Goal: Information Seeking & Learning: Learn about a topic

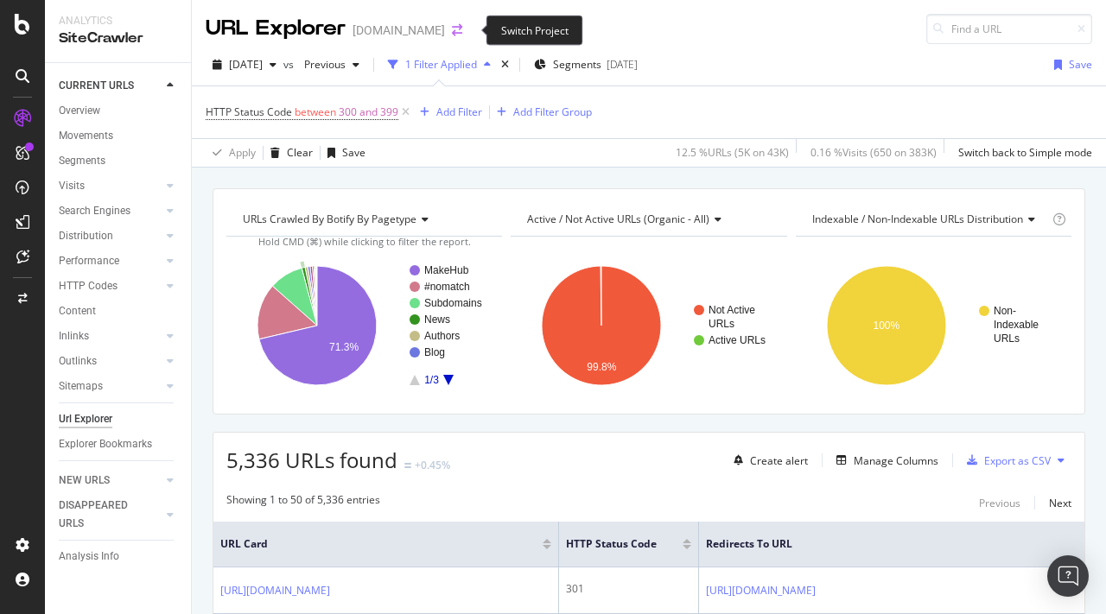
click at [462, 33] on icon "arrow-right-arrow-left" at bounding box center [457, 30] width 10 height 12
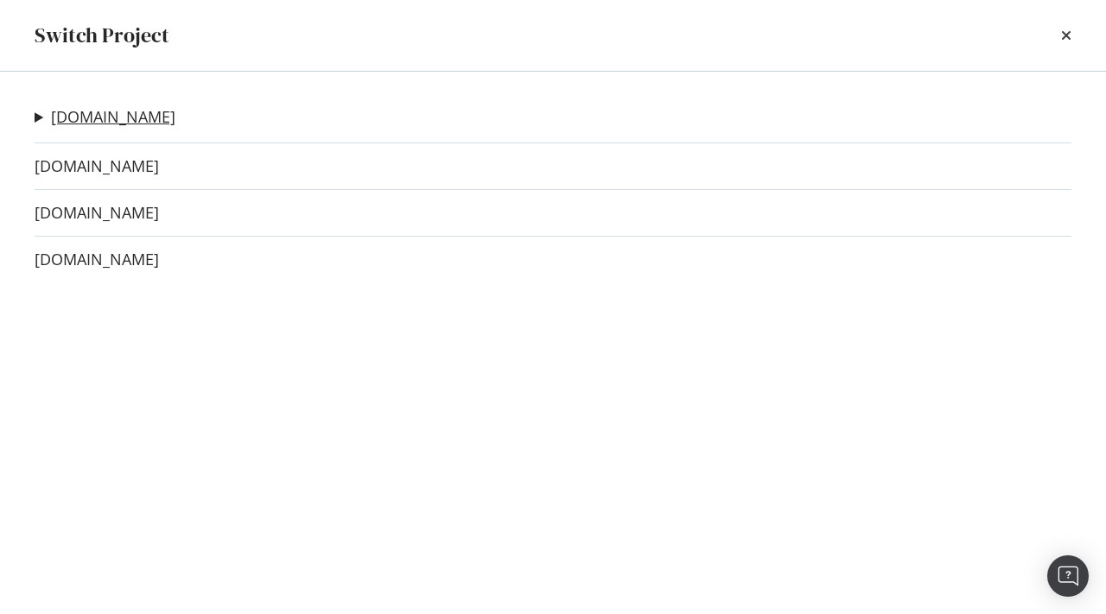
click at [145, 122] on link "[DOMAIN_NAME]" at bounding box center [113, 117] width 124 height 18
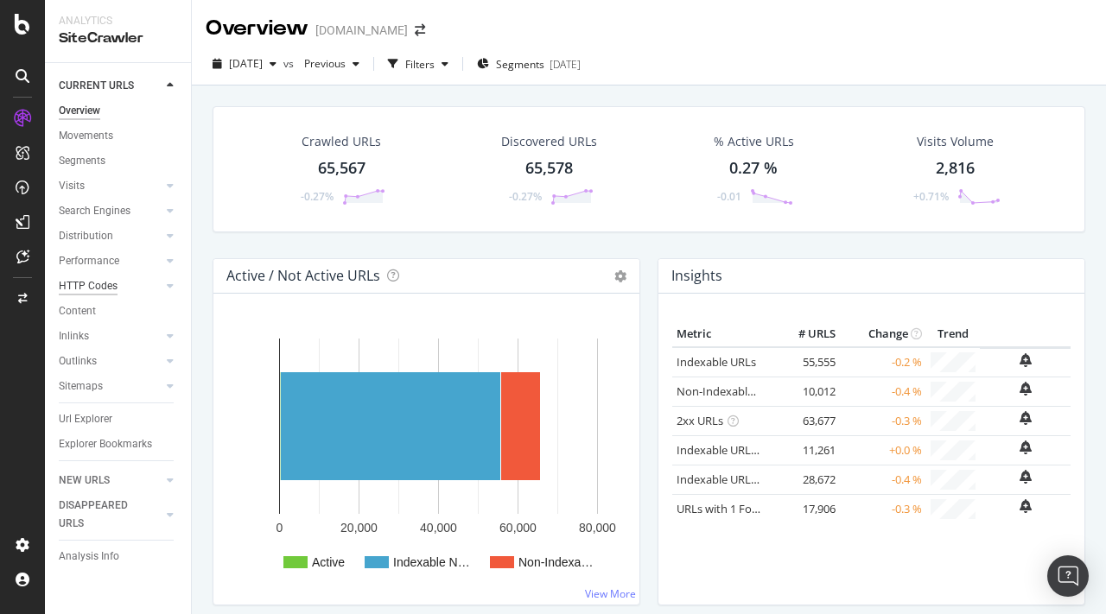
click at [86, 277] on div "HTTP Codes" at bounding box center [88, 286] width 59 height 18
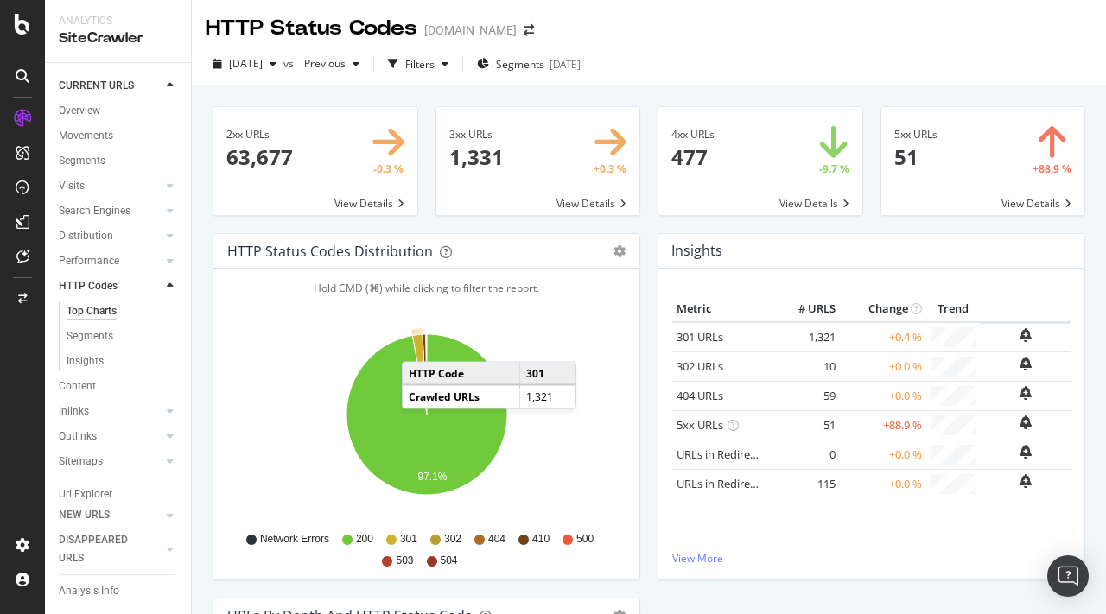
click at [419, 345] on icon "A chart." at bounding box center [419, 374] width 15 height 80
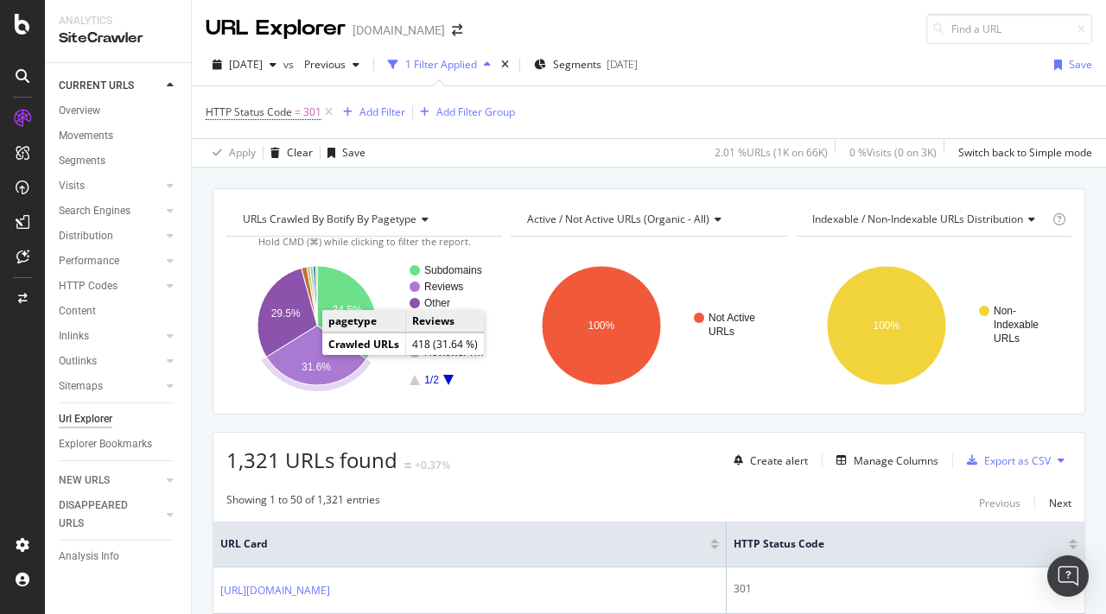
click at [326, 373] on text "31.6%" at bounding box center [316, 367] width 29 height 12
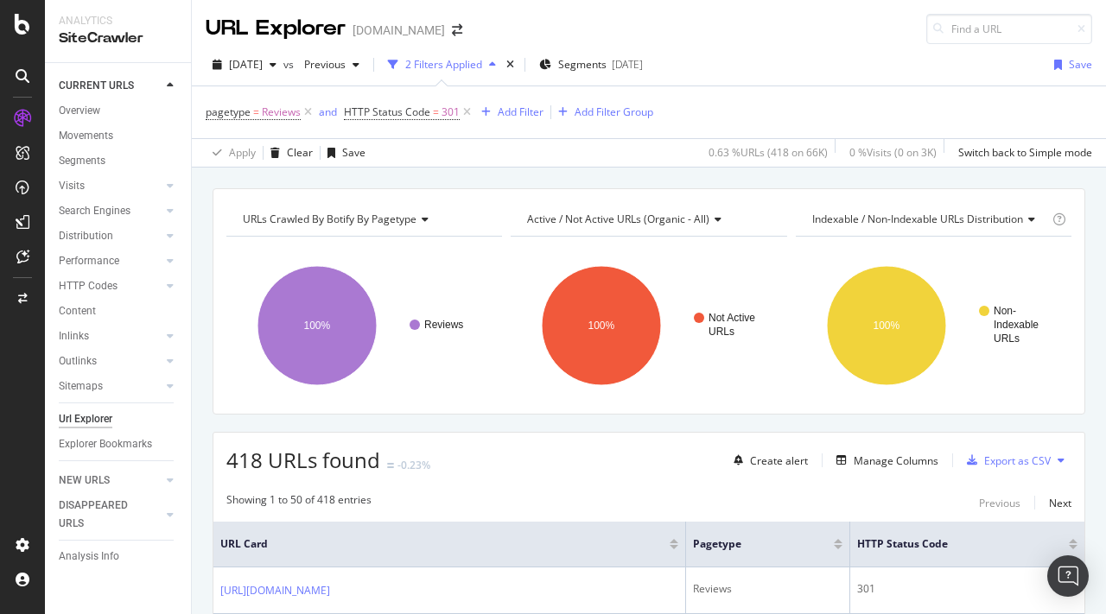
scroll to position [248, 0]
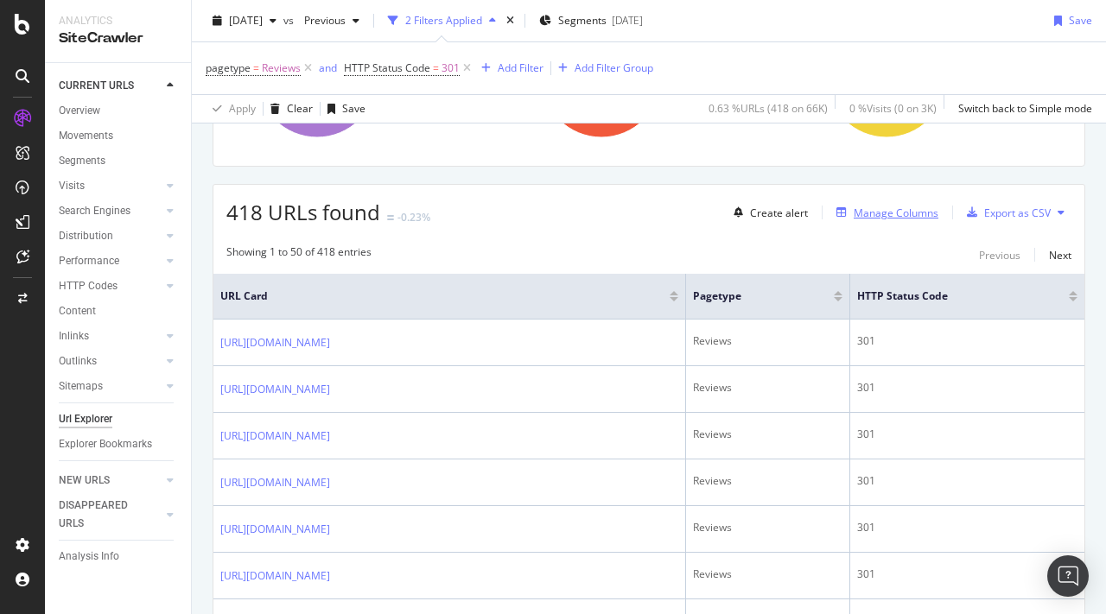
click at [900, 213] on div "Manage Columns" at bounding box center [896, 213] width 85 height 15
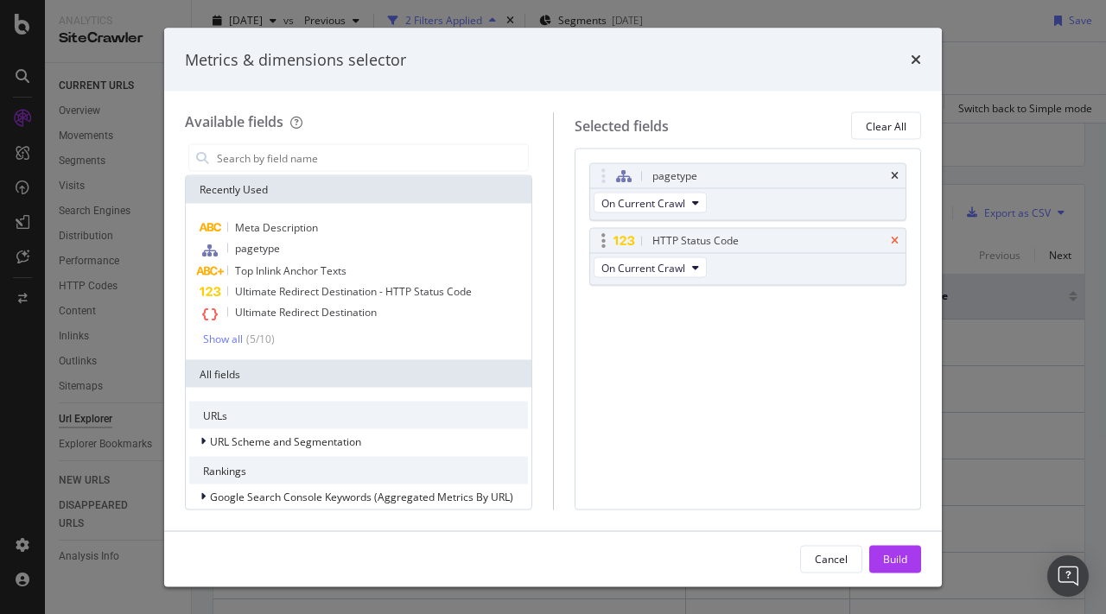
click at [891, 237] on icon "times" at bounding box center [895, 241] width 8 height 10
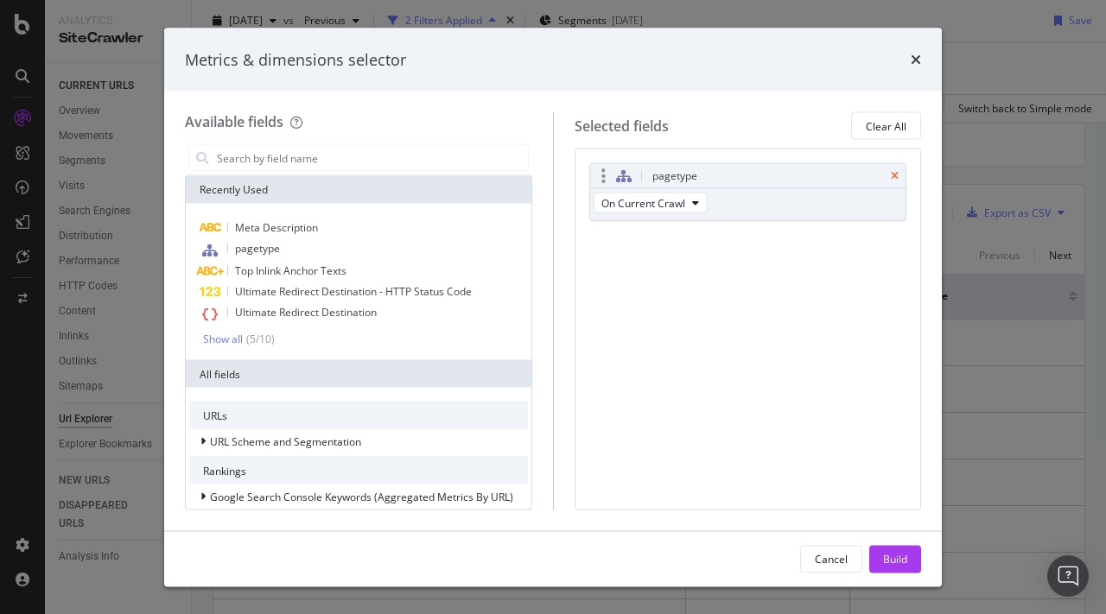
click at [896, 178] on icon "times" at bounding box center [895, 176] width 8 height 10
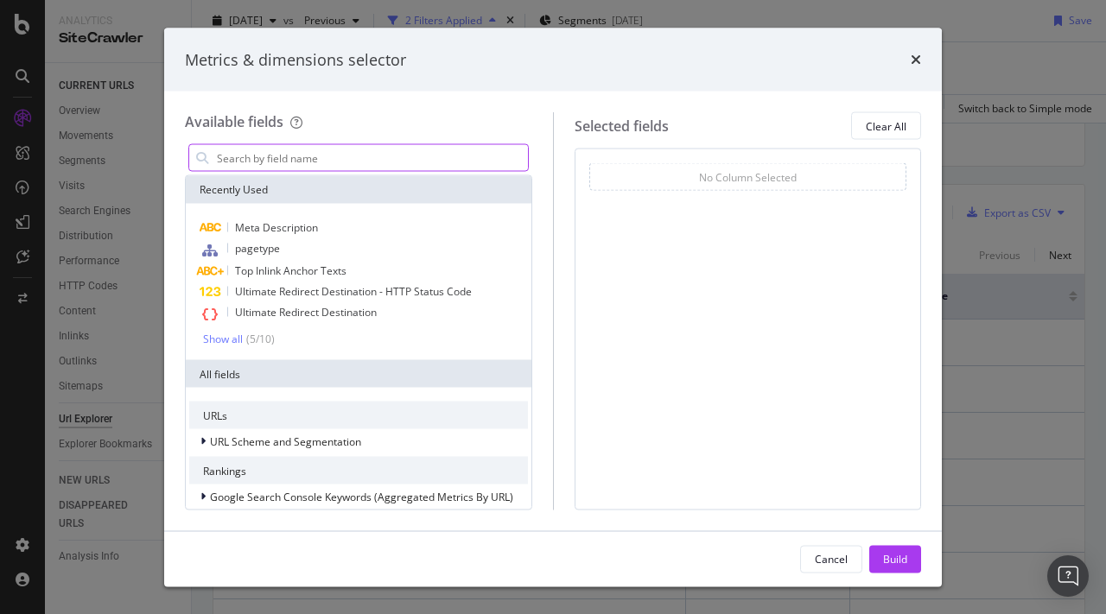
click at [388, 156] on input "modal" at bounding box center [371, 158] width 313 height 26
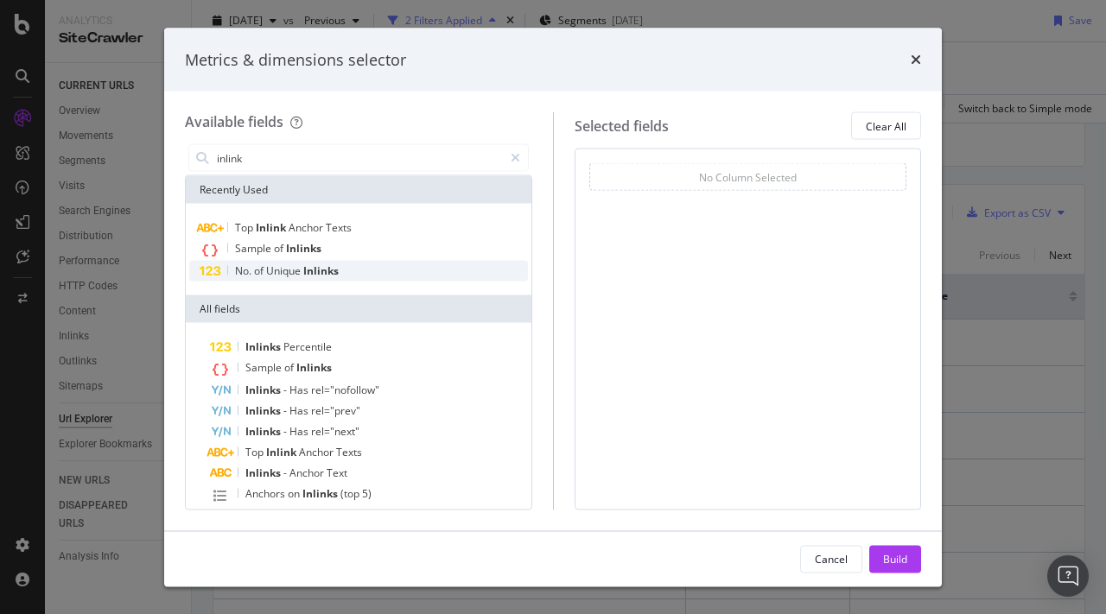
click at [334, 274] on span "Inlinks" at bounding box center [320, 271] width 35 height 15
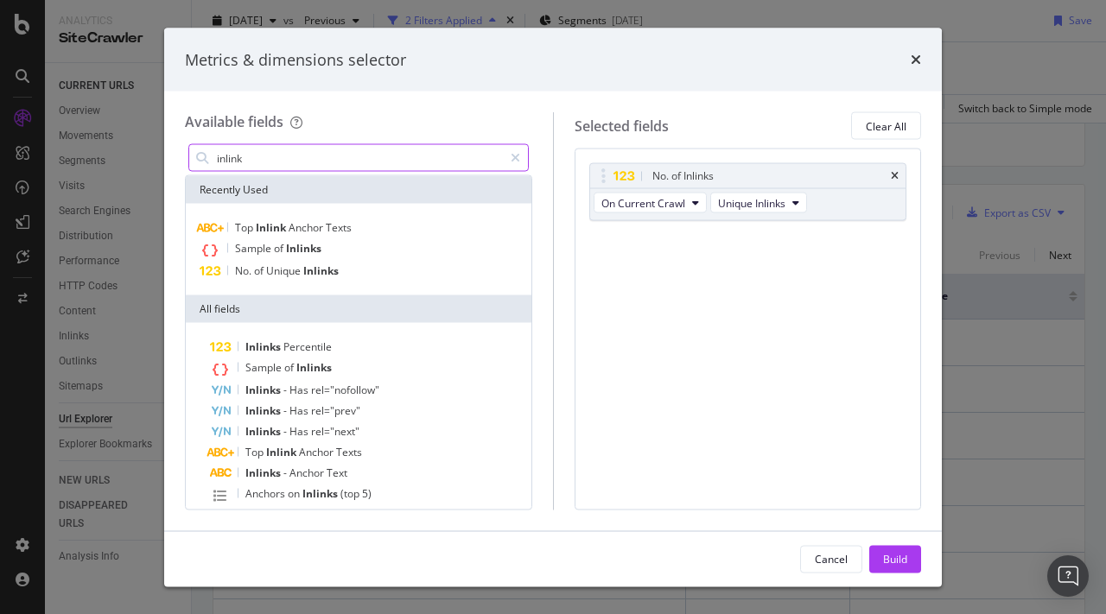
click at [327, 154] on input "inlink" at bounding box center [359, 158] width 288 height 26
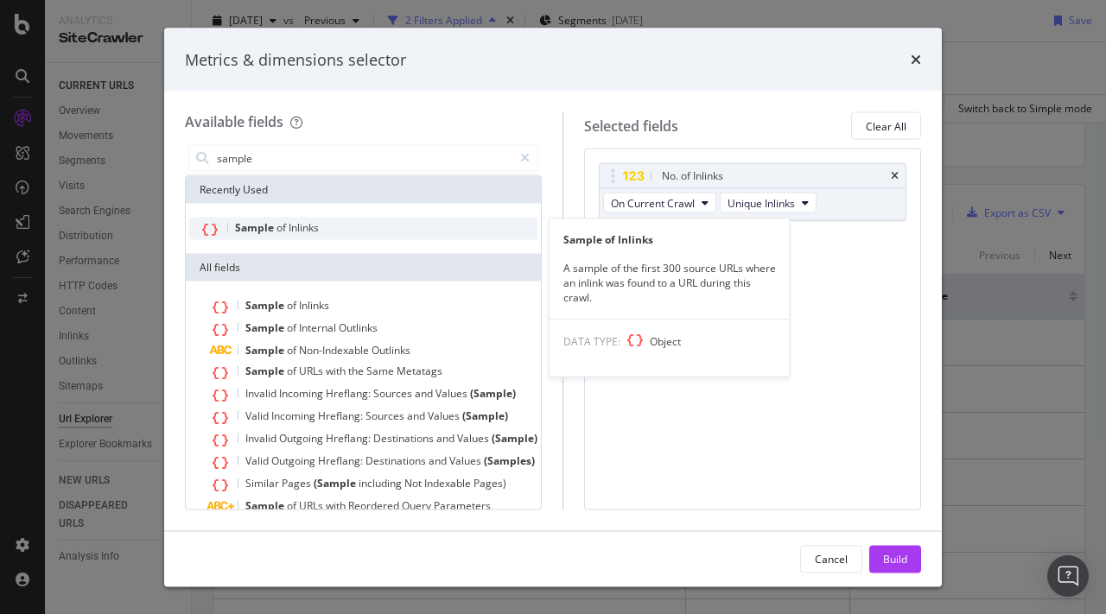
click at [280, 226] on span "of" at bounding box center [283, 227] width 12 height 15
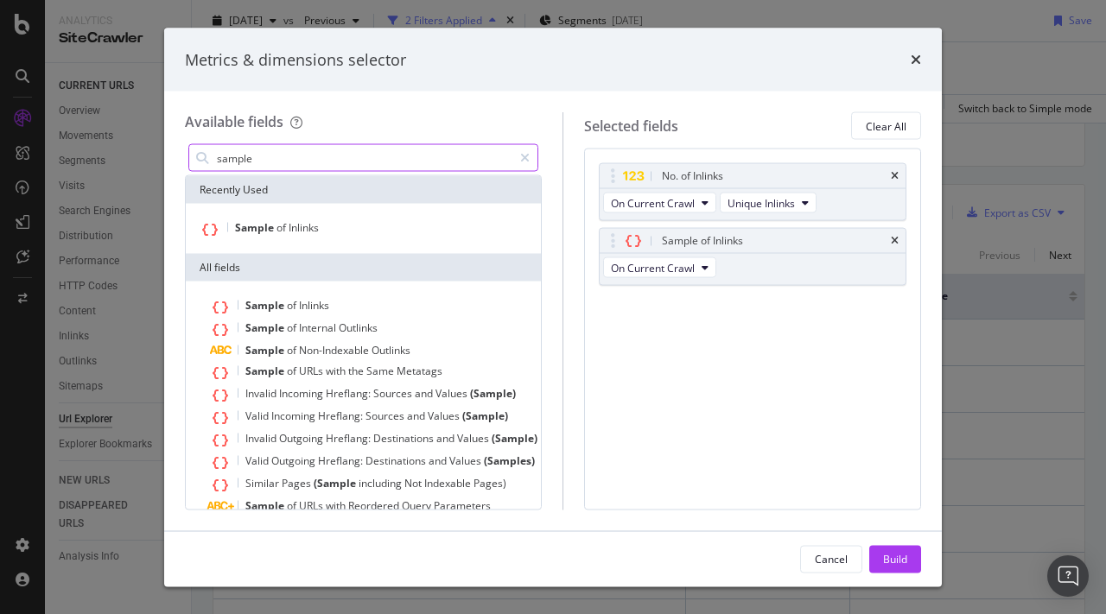
click at [294, 156] on input "sample" at bounding box center [363, 158] width 297 height 26
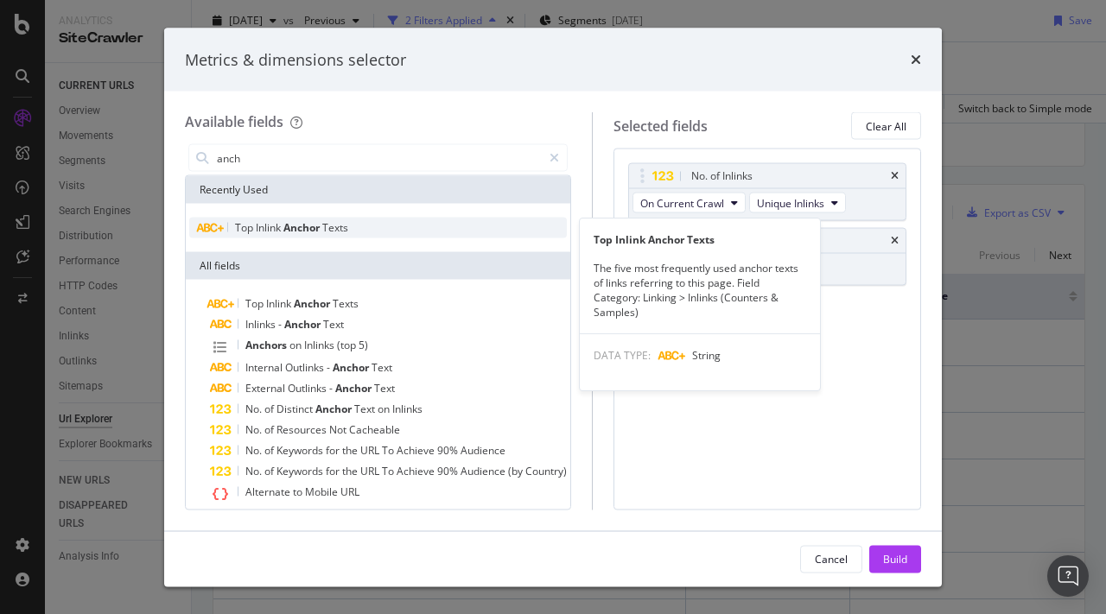
click at [309, 228] on span "Anchor" at bounding box center [302, 227] width 39 height 15
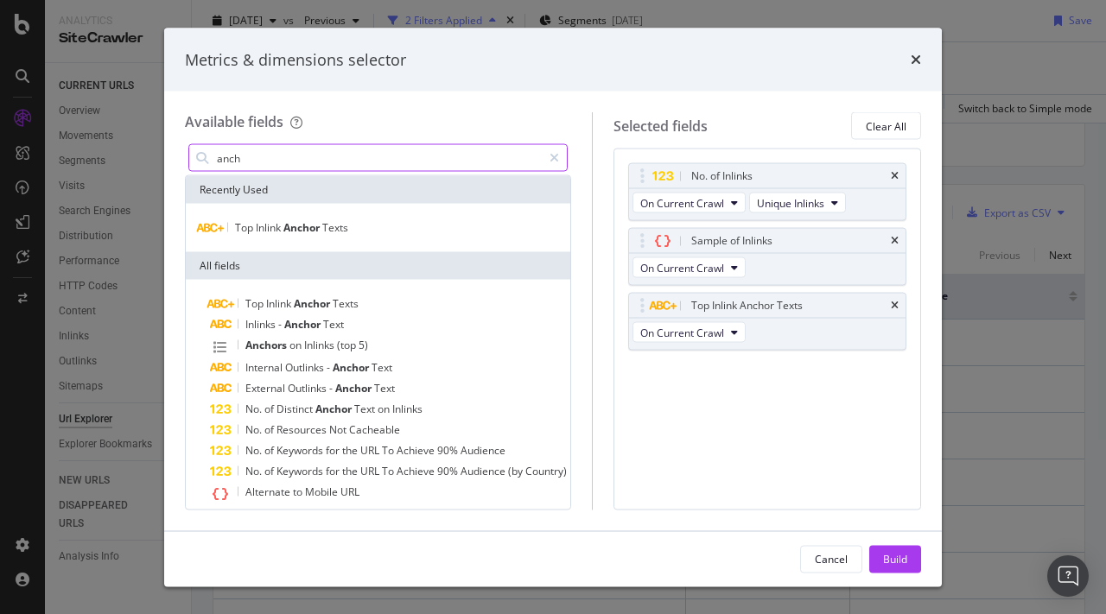
click at [356, 162] on input "anch" at bounding box center [378, 158] width 327 height 26
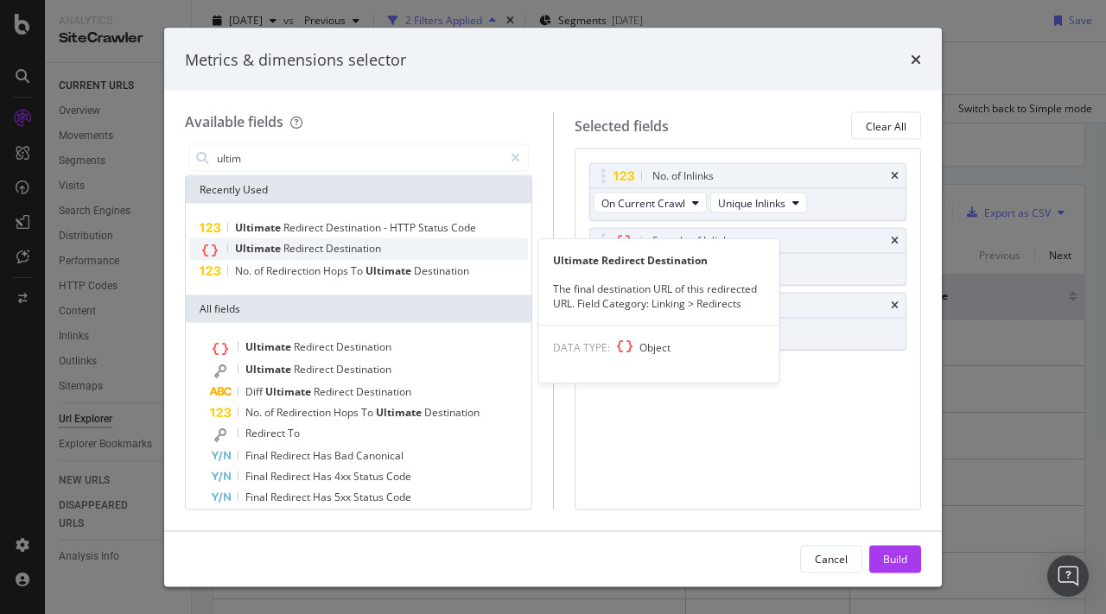
click at [345, 247] on span "Destination" at bounding box center [353, 248] width 55 height 15
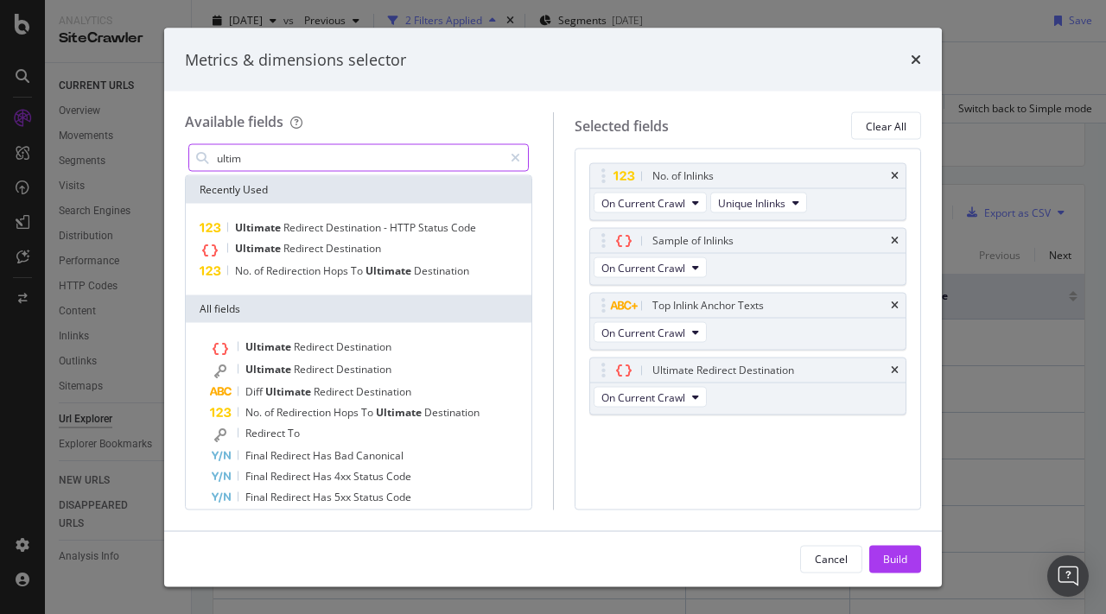
click at [289, 159] on input "ultim" at bounding box center [359, 158] width 288 height 26
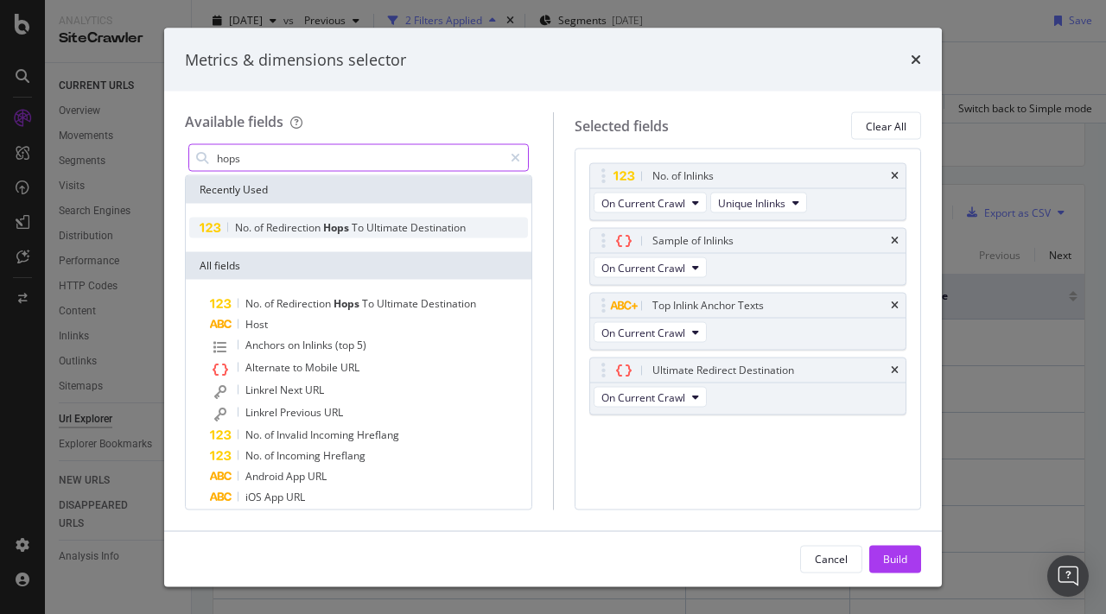
type input "hops"
click at [280, 232] on span "Redirection" at bounding box center [294, 227] width 57 height 15
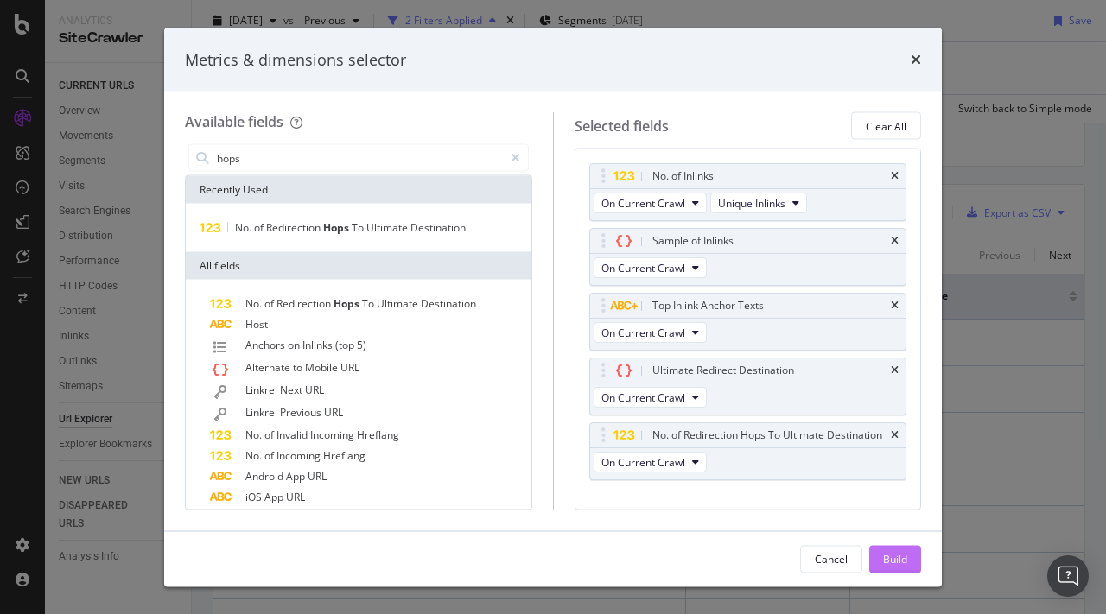
click at [889, 562] on div "Build" at bounding box center [895, 558] width 24 height 15
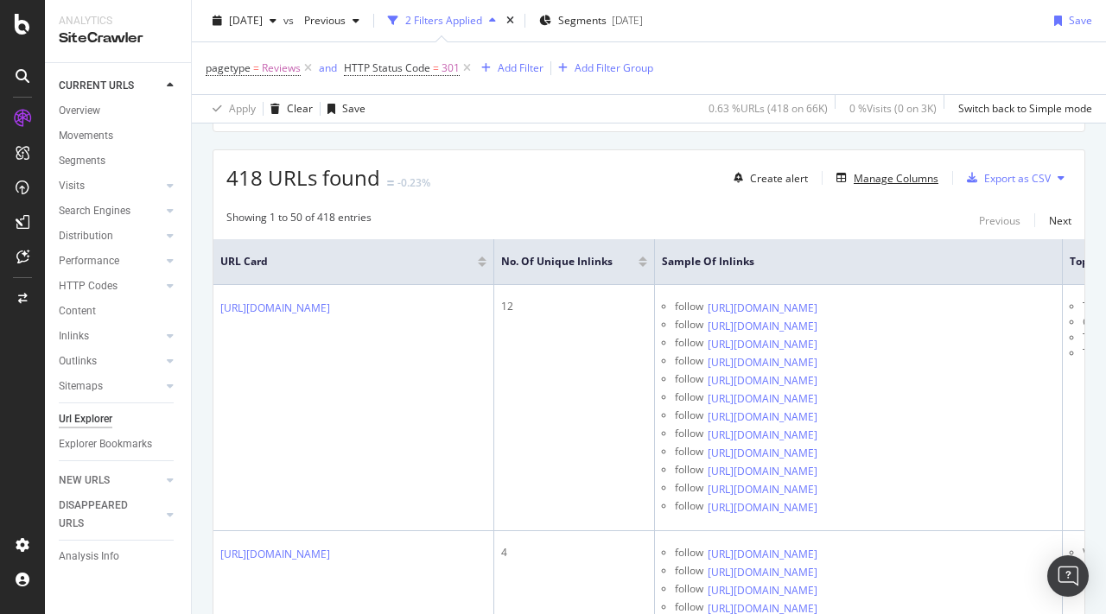
scroll to position [296, 0]
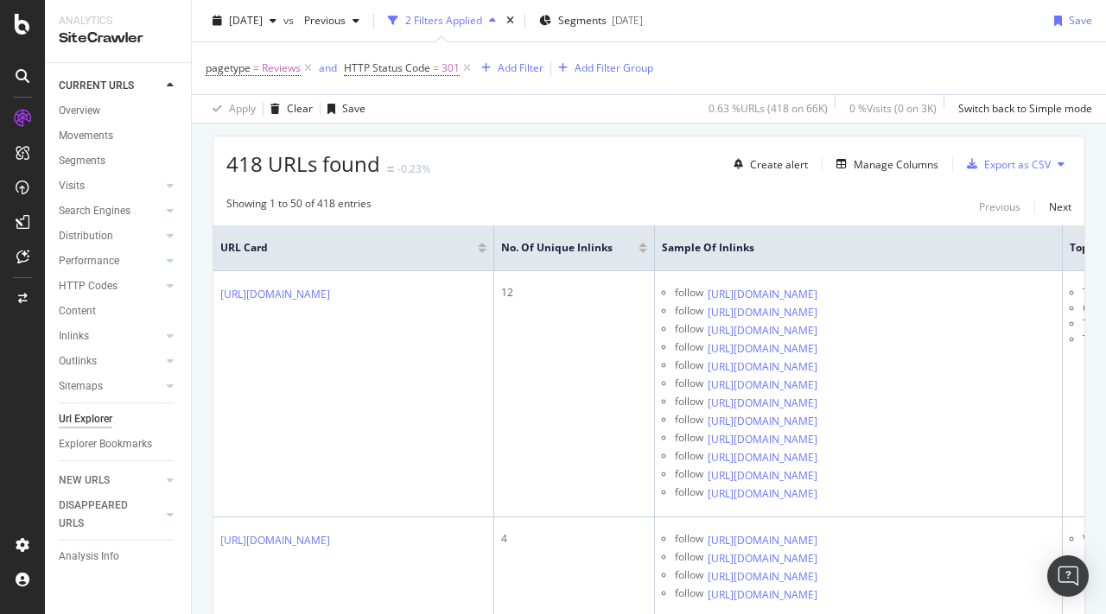
click at [647, 254] on div "No. of Unique Inlinks" at bounding box center [574, 247] width 146 height 17
click at [647, 251] on div at bounding box center [643, 251] width 9 height 4
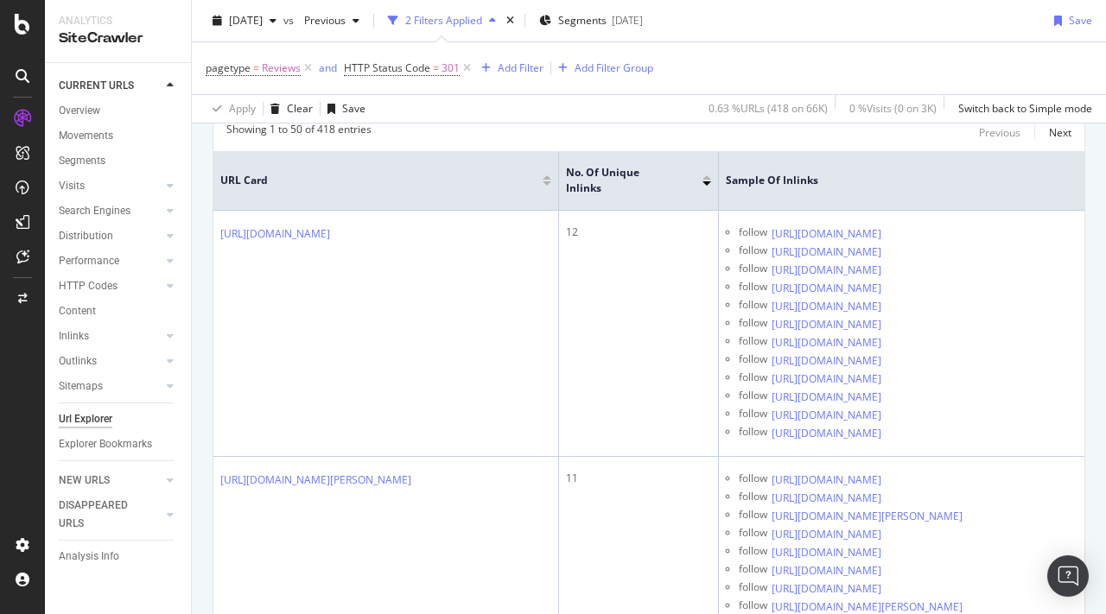
scroll to position [369, 0]
click at [707, 177] on div at bounding box center [706, 179] width 9 height 4
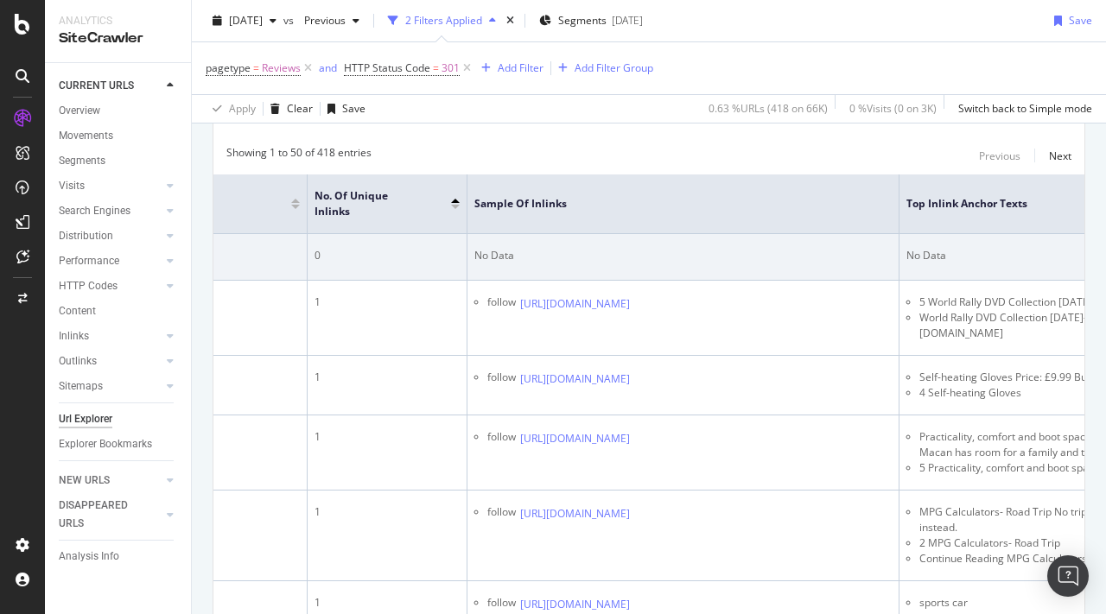
scroll to position [0, 377]
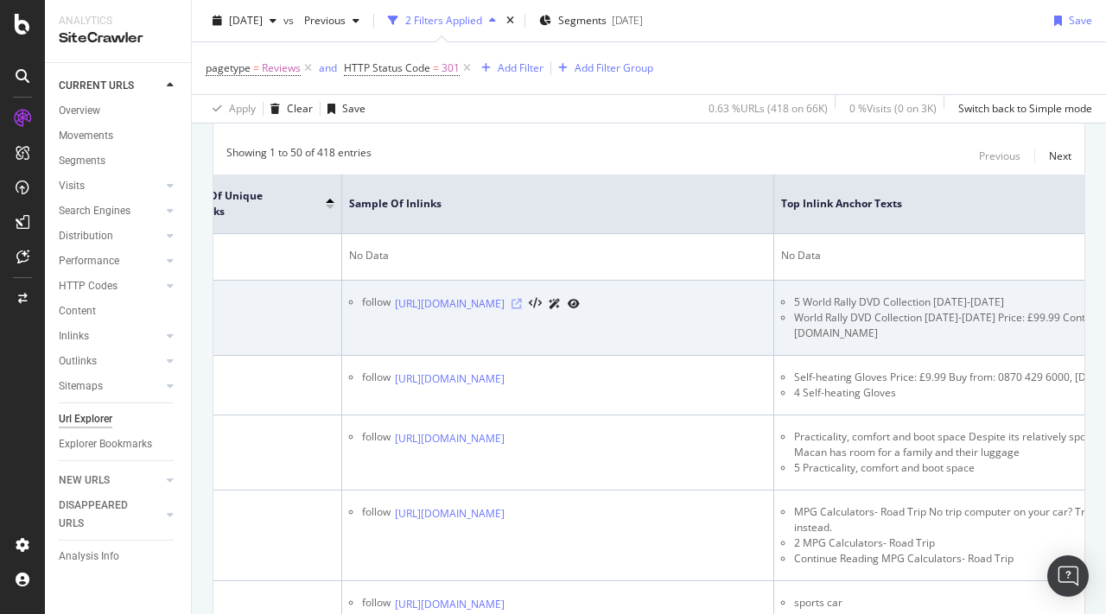
click at [522, 309] on icon at bounding box center [517, 304] width 10 height 10
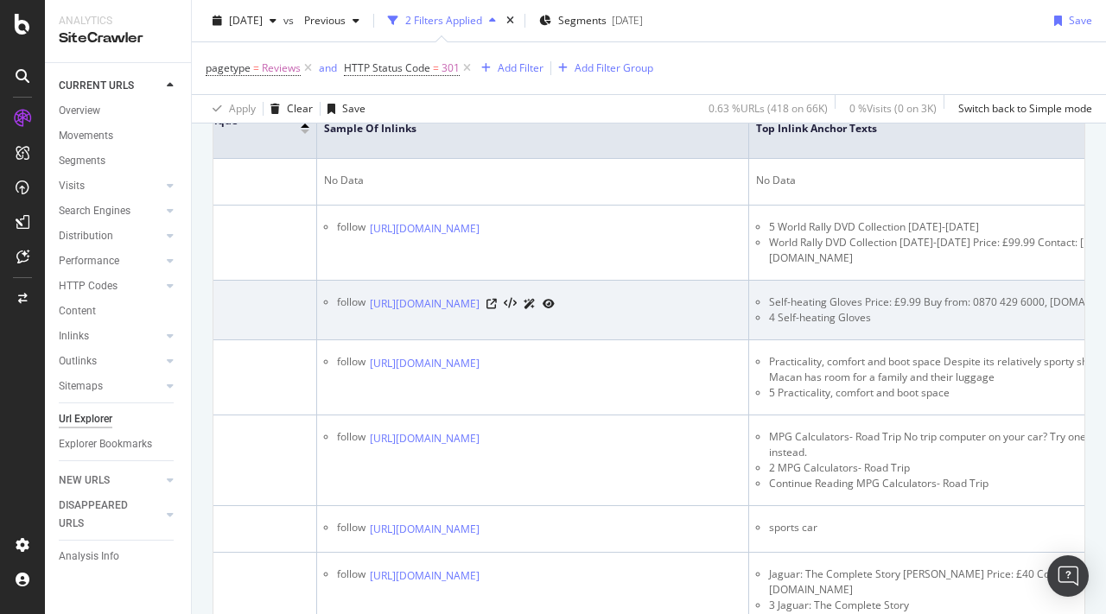
scroll to position [0, 459]
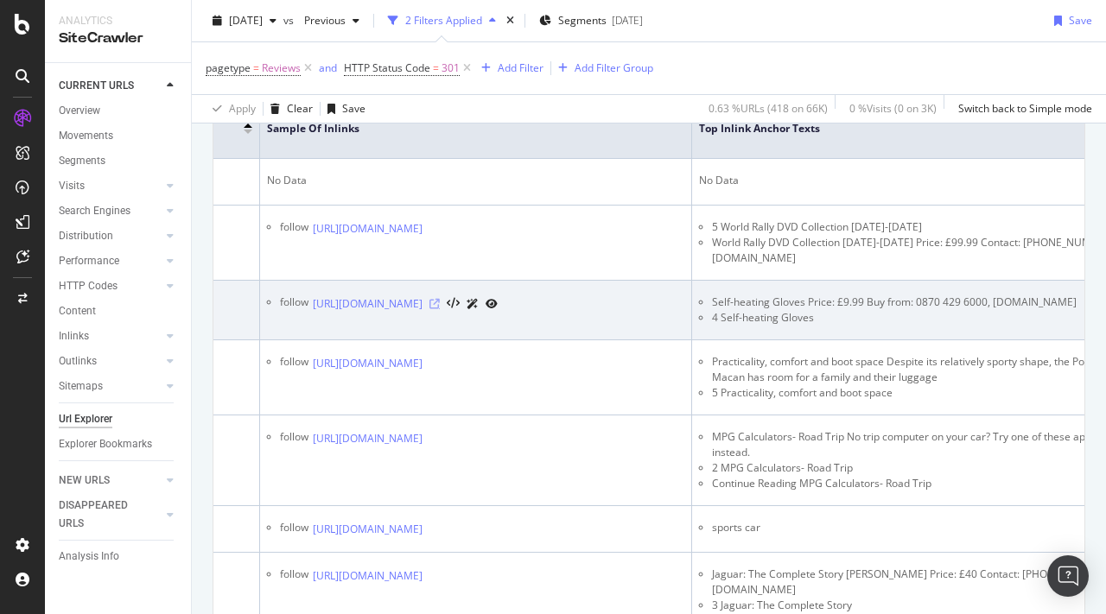
click at [440, 309] on icon at bounding box center [434, 304] width 10 height 10
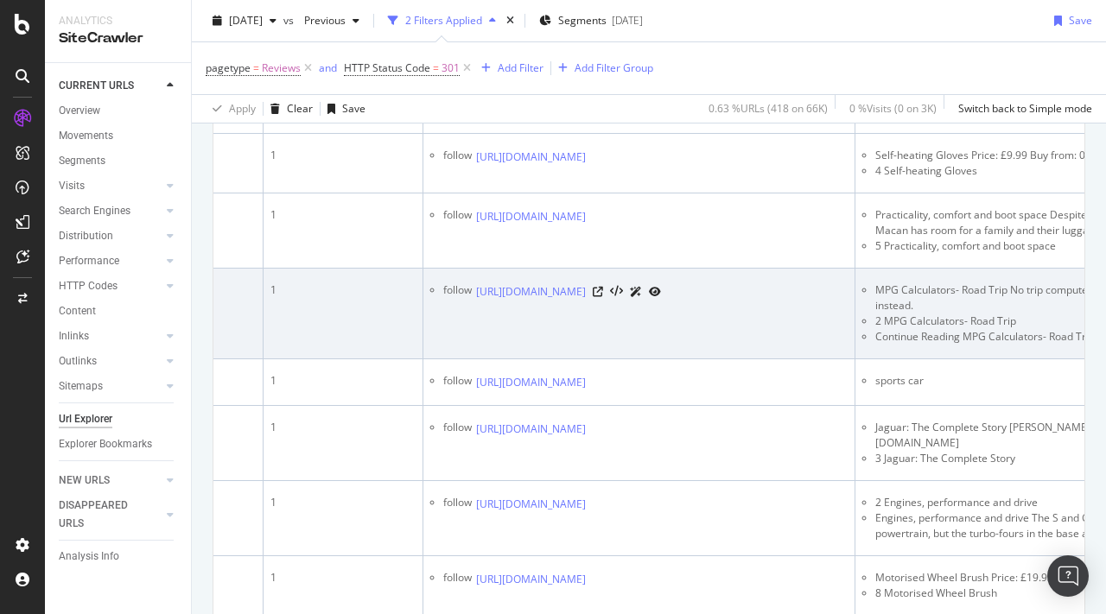
scroll to position [0, 513]
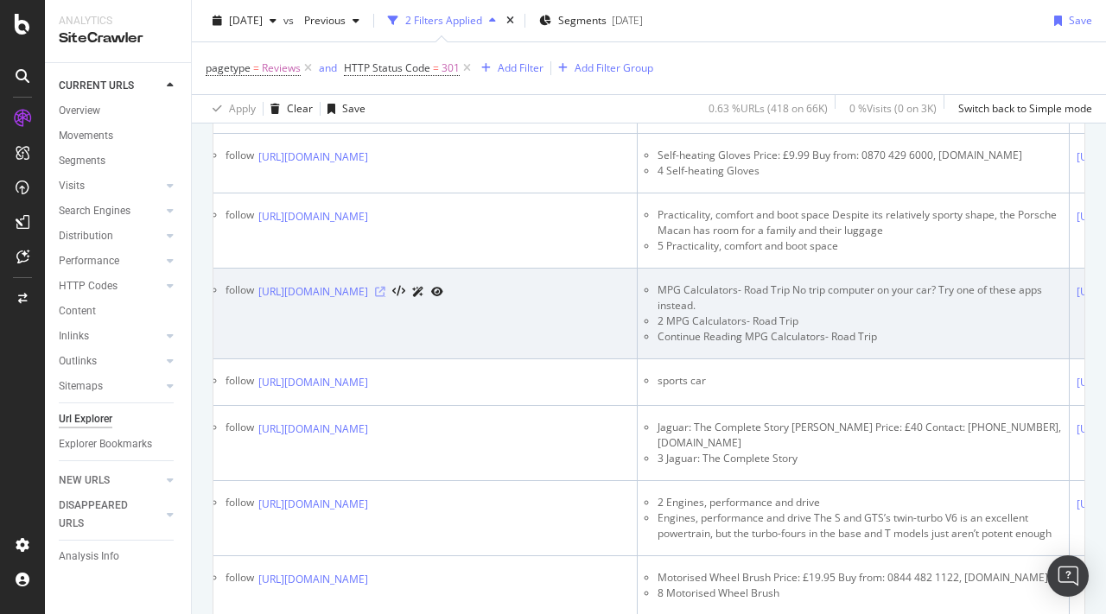
click at [385, 297] on icon at bounding box center [380, 292] width 10 height 10
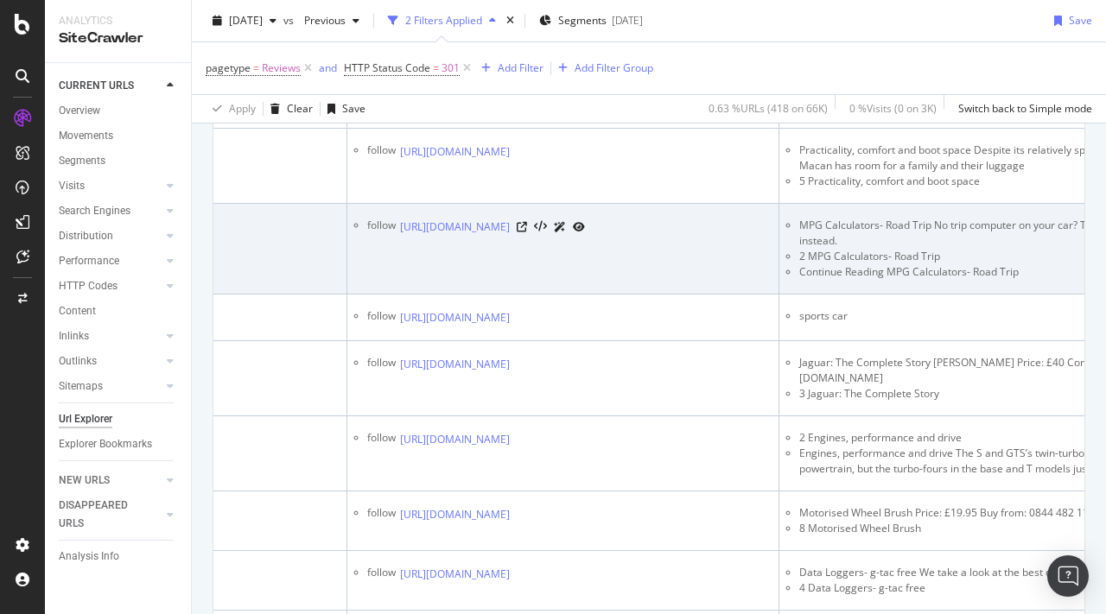
scroll to position [0, 490]
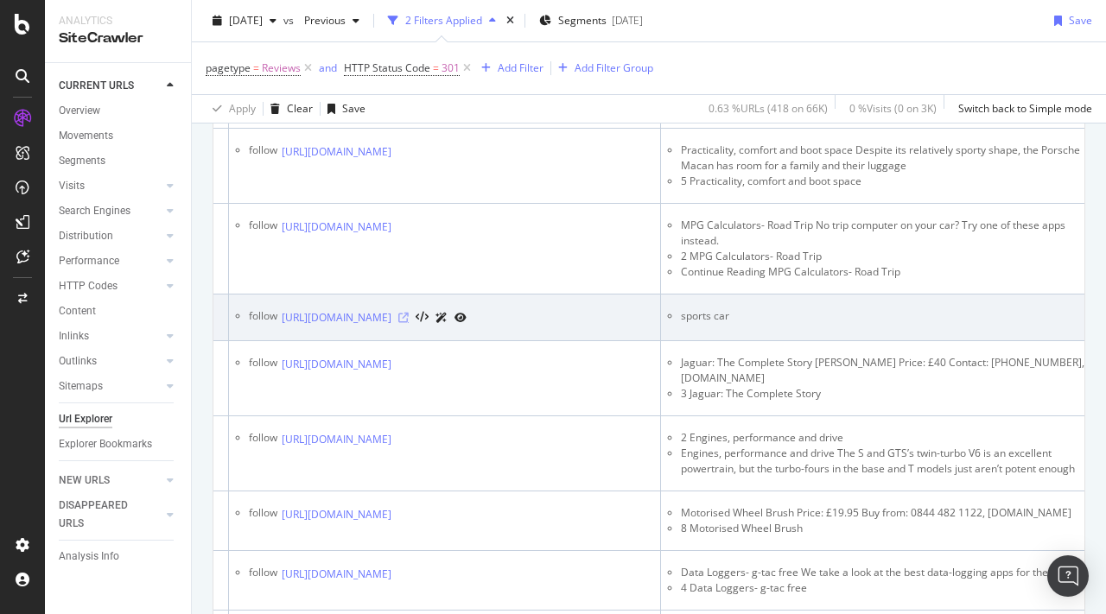
click at [409, 323] on icon at bounding box center [403, 318] width 10 height 10
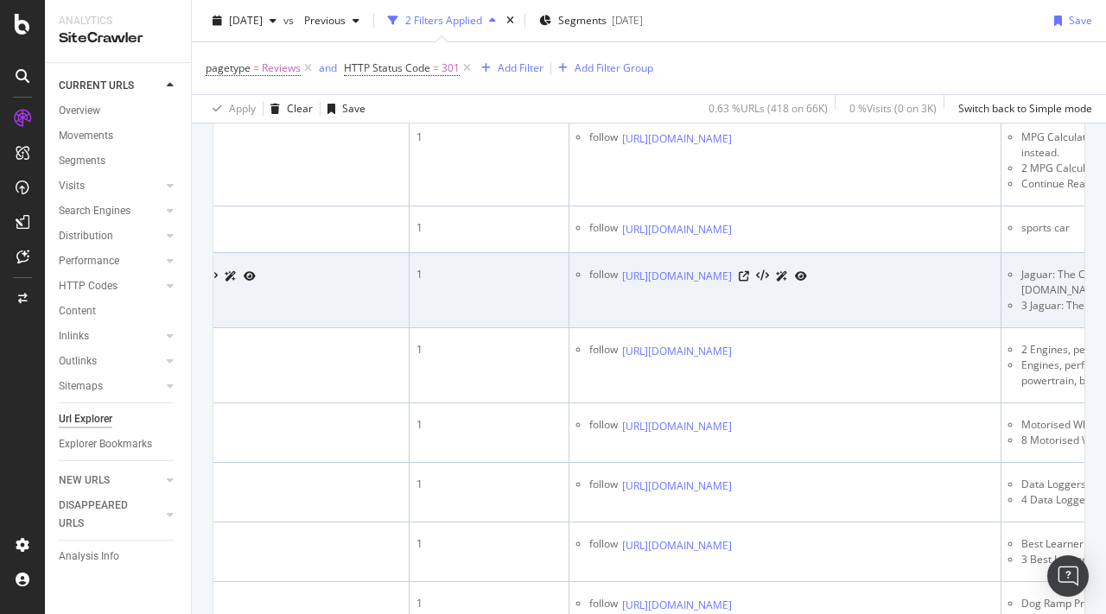
scroll to position [0, 355]
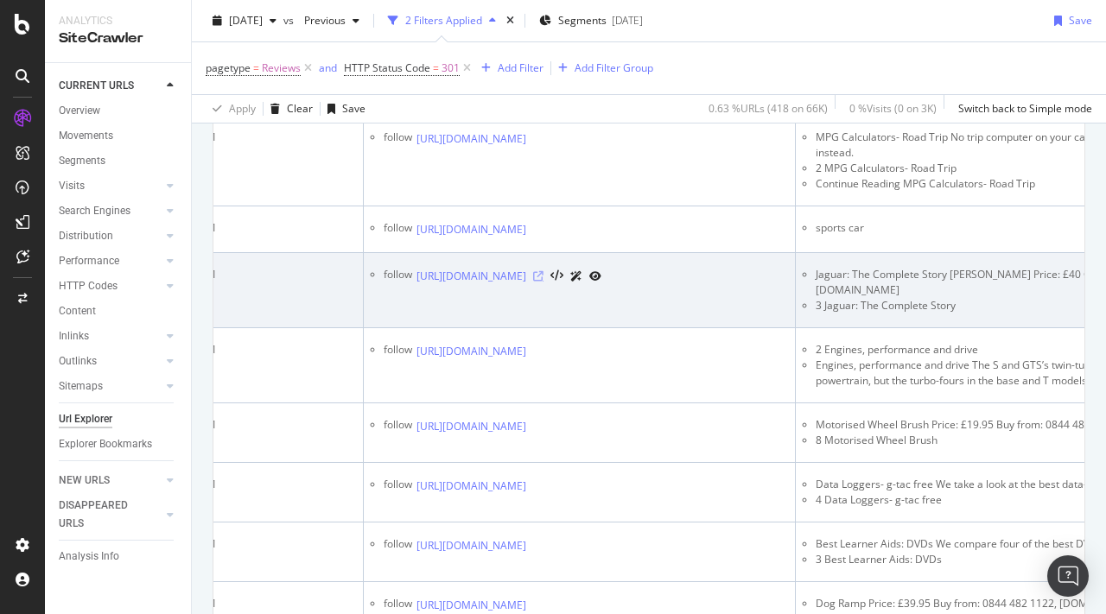
click at [544, 282] on icon at bounding box center [538, 276] width 10 height 10
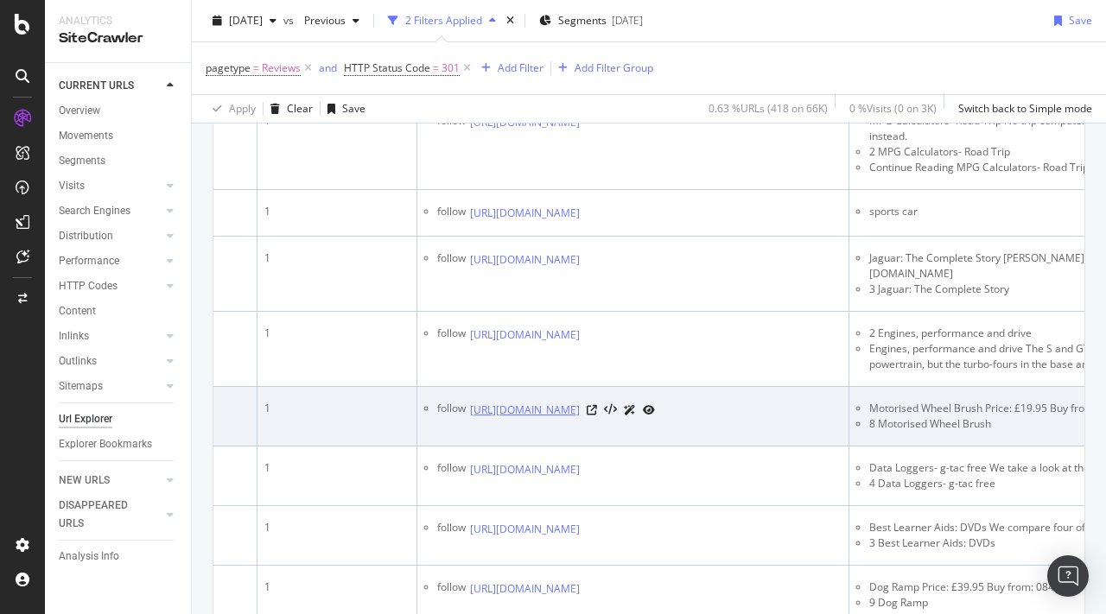
scroll to position [772, 0]
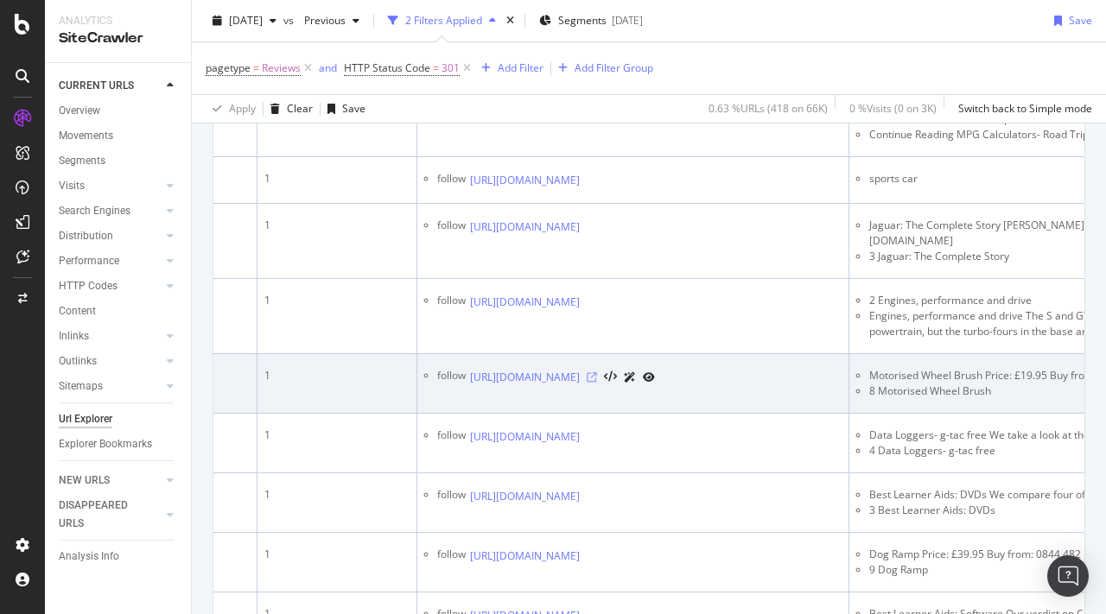
click at [597, 383] on icon at bounding box center [592, 377] width 10 height 10
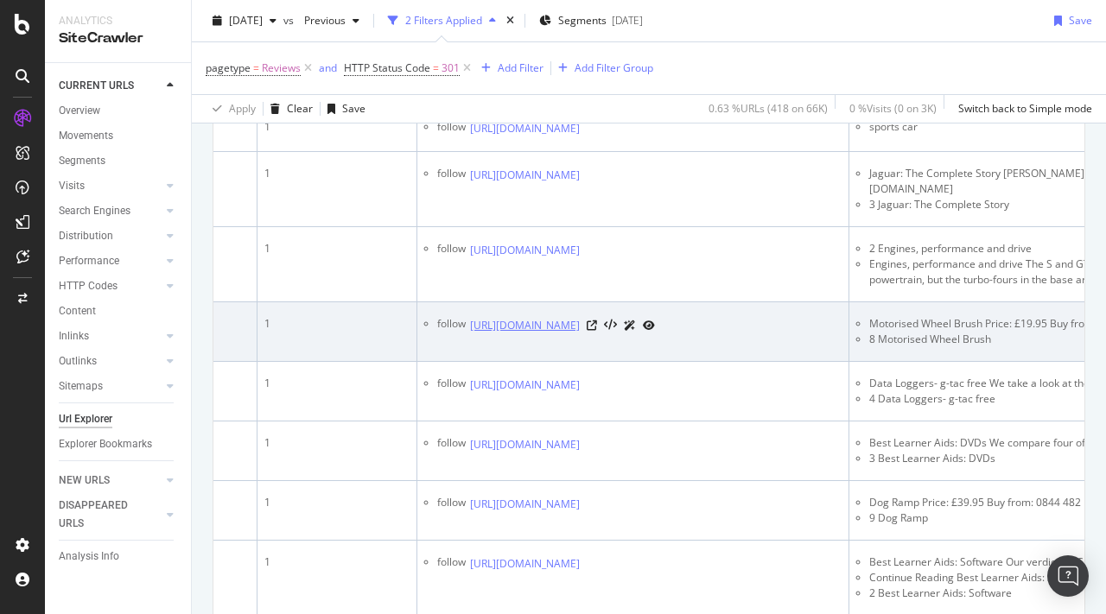
scroll to position [850, 0]
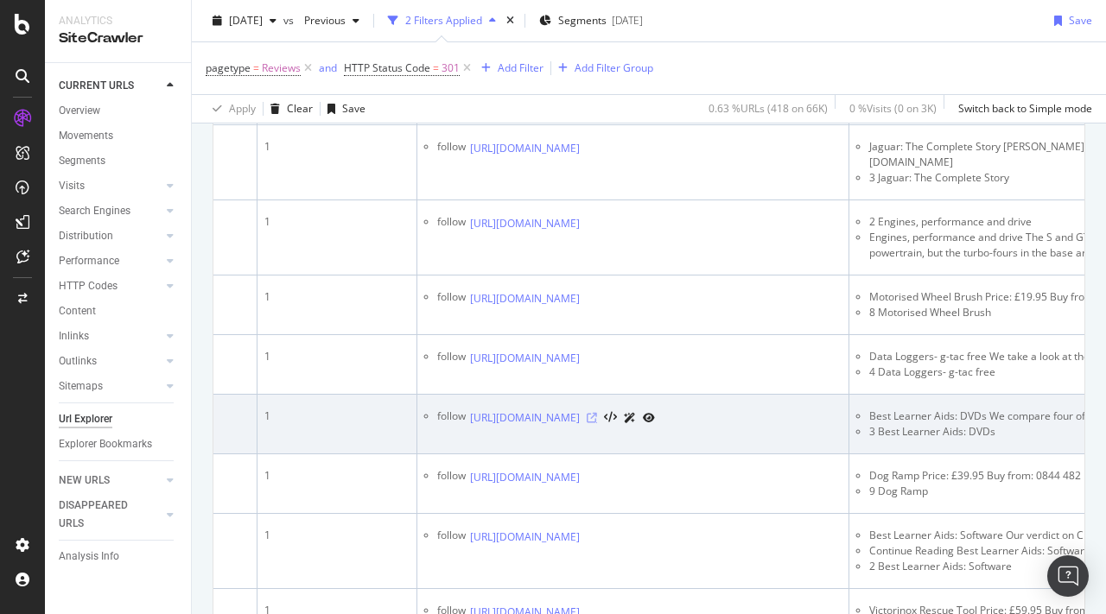
click at [597, 423] on icon at bounding box center [592, 418] width 10 height 10
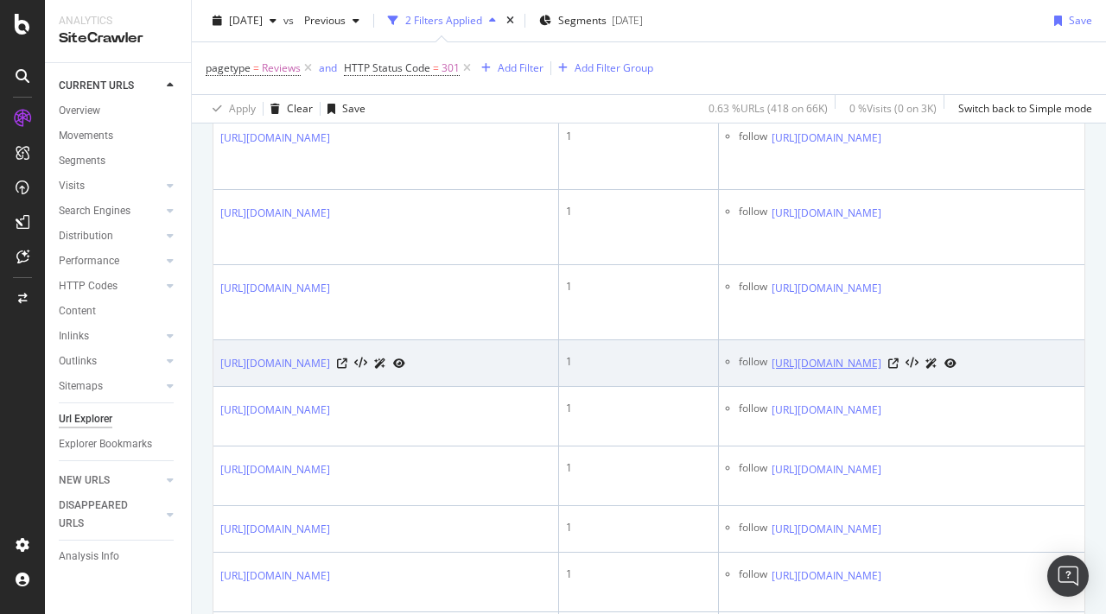
scroll to position [0, 256]
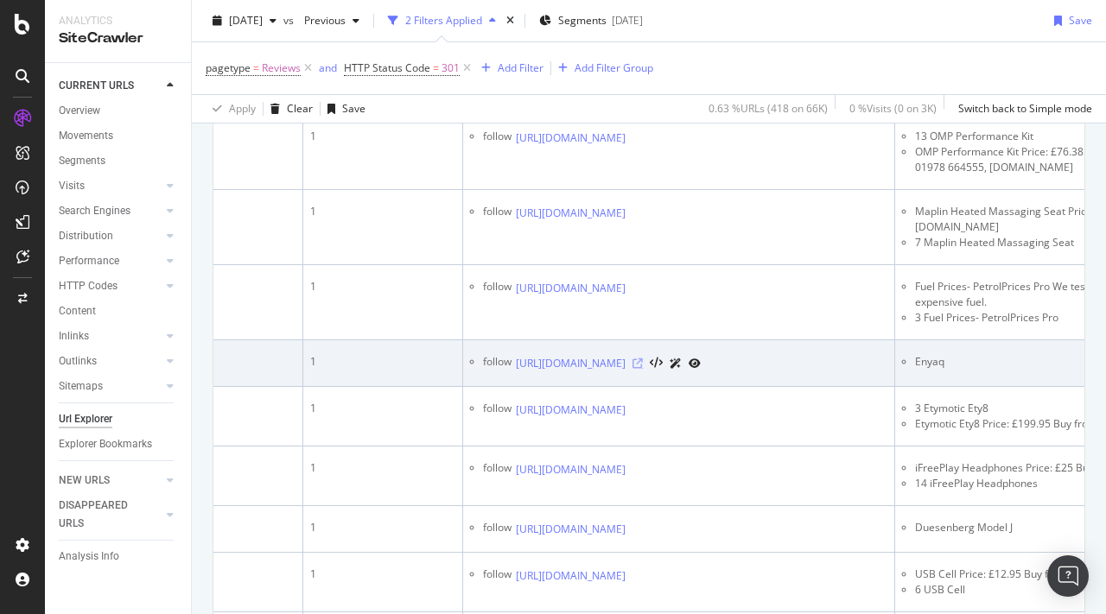
click at [643, 369] on icon at bounding box center [638, 364] width 10 height 10
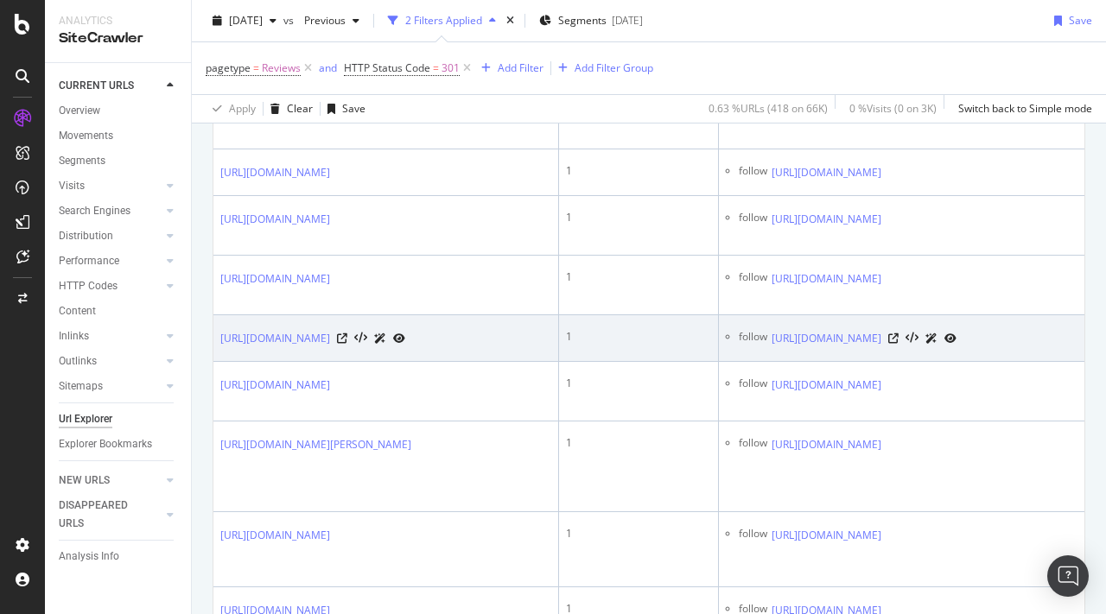
scroll to position [0, 105]
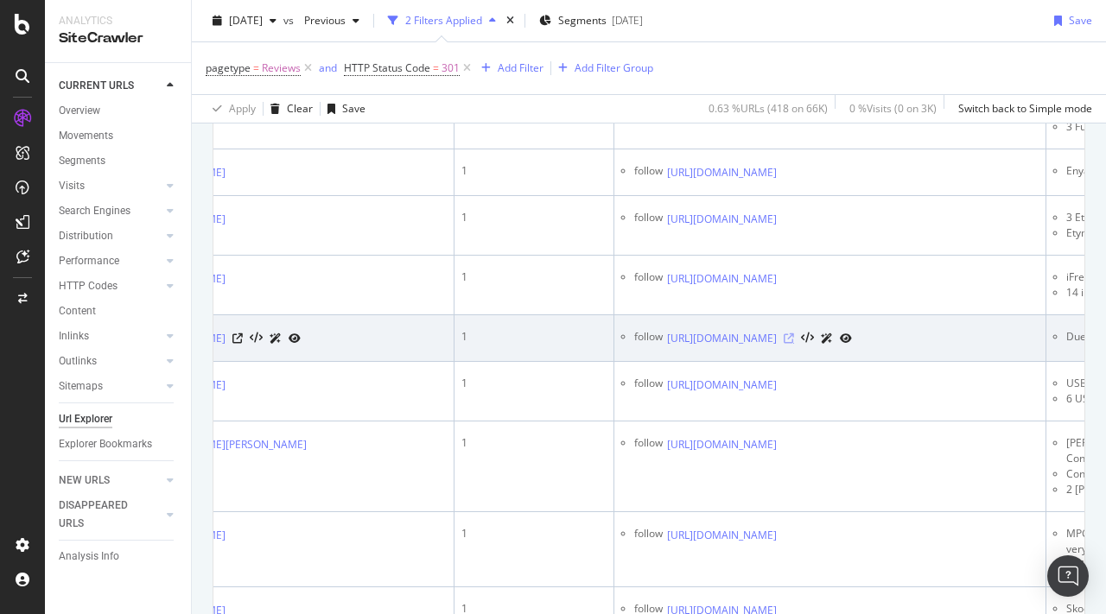
click at [794, 344] on icon at bounding box center [789, 339] width 10 height 10
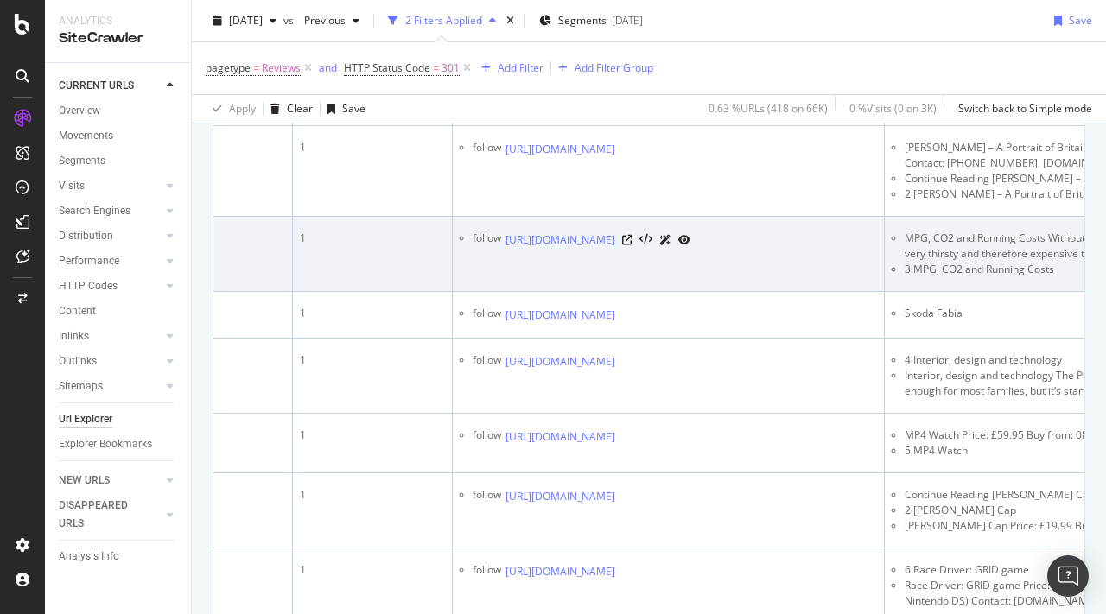
scroll to position [0, 457]
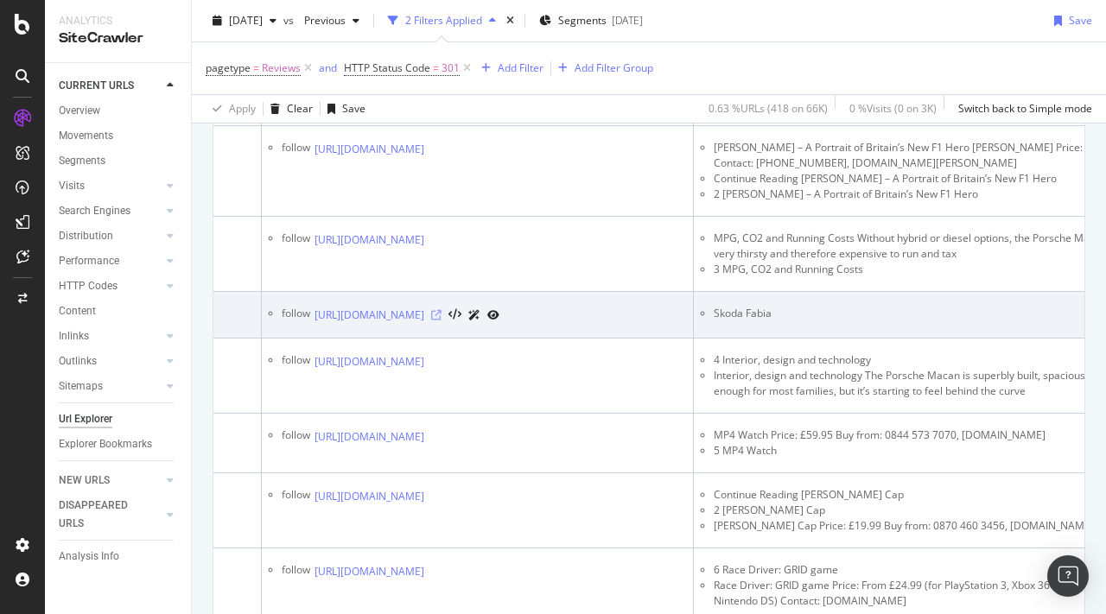
click at [442, 321] on icon at bounding box center [436, 315] width 10 height 10
